Goal: Check status: Check status

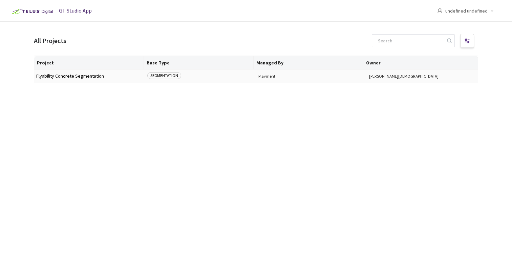
click at [81, 77] on span "Flyability Concrete Segmentation" at bounding box center [89, 76] width 107 height 5
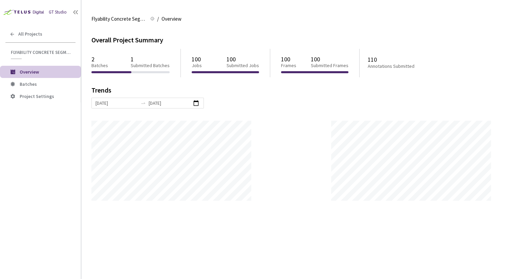
scroll to position [279, 512]
click at [56, 84] on span "Batches" at bounding box center [48, 84] width 56 height 6
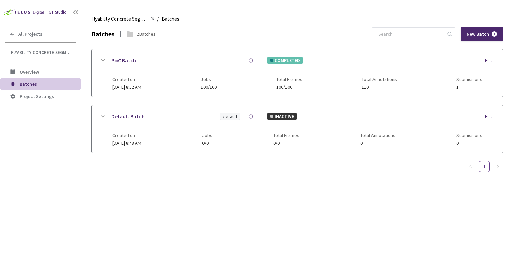
click at [190, 66] on div "PoC Batch COMPLETED Edit" at bounding box center [298, 63] width 398 height 15
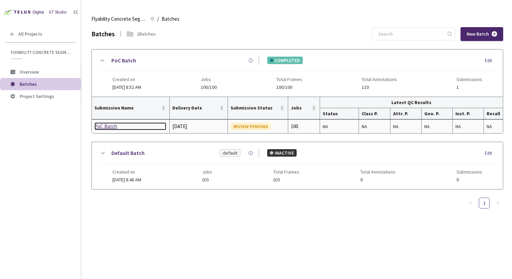
click at [116, 124] on div "PoC Batch" at bounding box center [131, 126] width 72 height 8
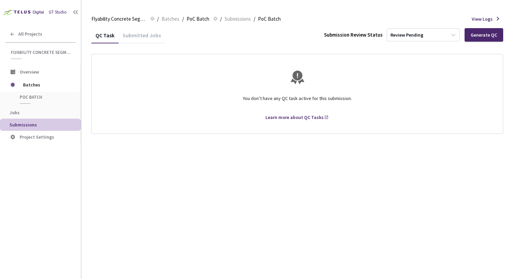
click at [124, 35] on div "Submitted Jobs" at bounding box center [142, 38] width 46 height 12
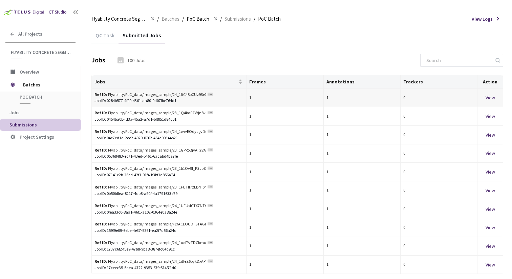
scroll to position [17, 0]
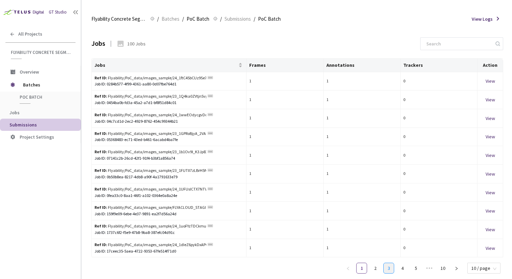
click at [390, 266] on link "3" at bounding box center [389, 268] width 10 height 10
click at [405, 266] on link "4" at bounding box center [403, 268] width 10 height 10
click at [493, 230] on div "View" at bounding box center [491, 229] width 20 height 7
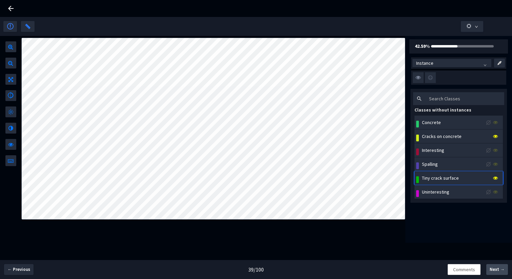
click at [500, 274] on button "Next →" at bounding box center [498, 269] width 22 height 11
click at [504, 268] on span "Next →" at bounding box center [497, 269] width 15 height 7
